Goal: Task Accomplishment & Management: Manage account settings

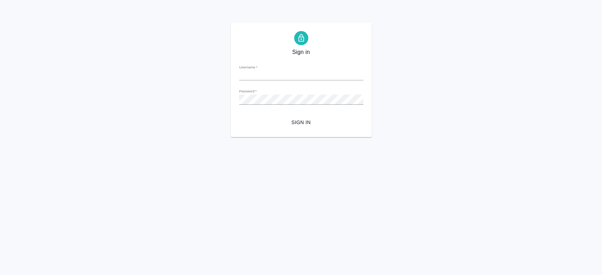
type input "n.kosherbayeva@awatera.com"
click at [301, 115] on form "Username   * n.kosherbayeva@awatera.com Password   * urlPath   * / Sign in" at bounding box center [301, 94] width 124 height 70
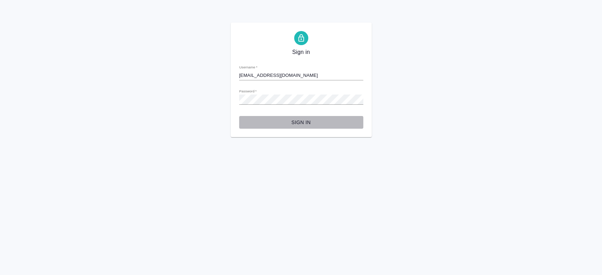
click at [301, 123] on span "Sign in" at bounding box center [301, 122] width 113 height 9
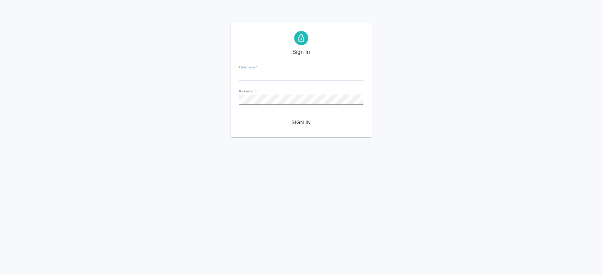
type input "[EMAIL_ADDRESS][DOMAIN_NAME]"
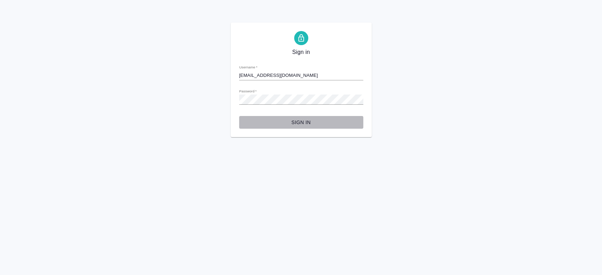
click at [301, 124] on span "Sign in" at bounding box center [301, 122] width 113 height 9
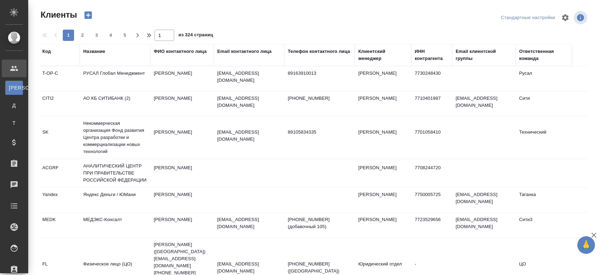
select select "RU"
